Goal: Find specific page/section: Find specific page/section

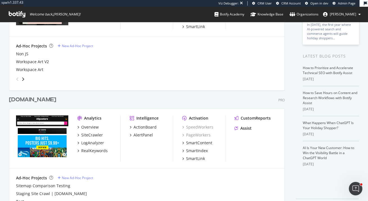
scroll to position [100, 0]
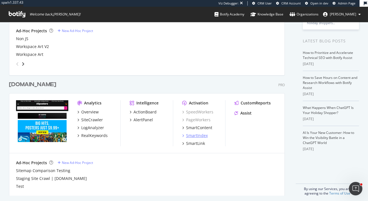
click at [194, 136] on div "SmartIndex" at bounding box center [197, 136] width 22 height 6
